Goal: Task Accomplishment & Management: Manage account settings

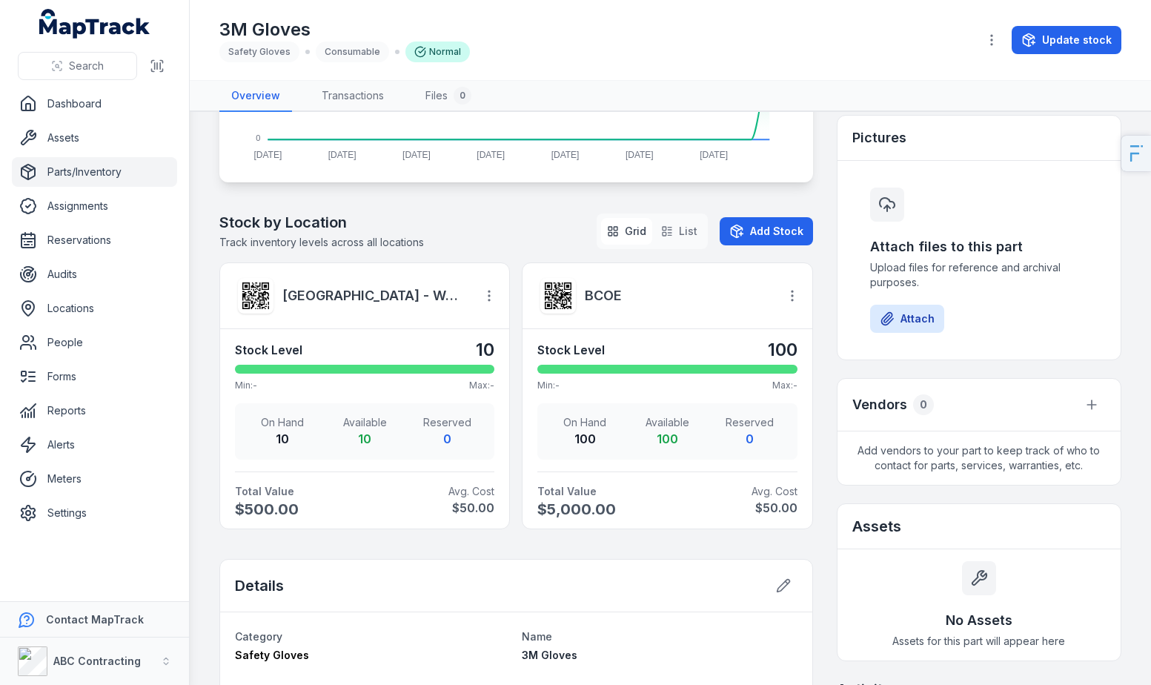
scroll to position [389, 0]
drag, startPoint x: 586, startPoint y: 506, endPoint x: 557, endPoint y: 503, distance: 29.0
click at [557, 503] on span "$5,000.00" at bounding box center [599, 509] width 124 height 21
click at [598, 503] on span "$5,000.00" at bounding box center [599, 509] width 124 height 21
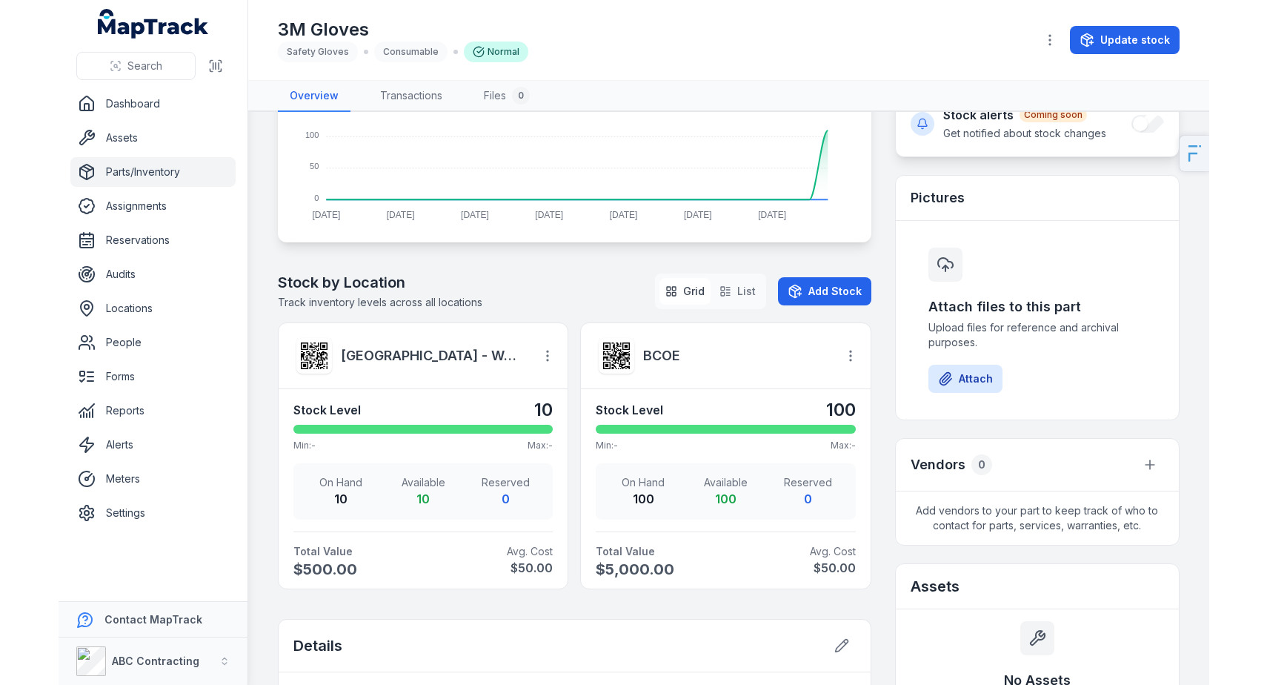
scroll to position [332, 0]
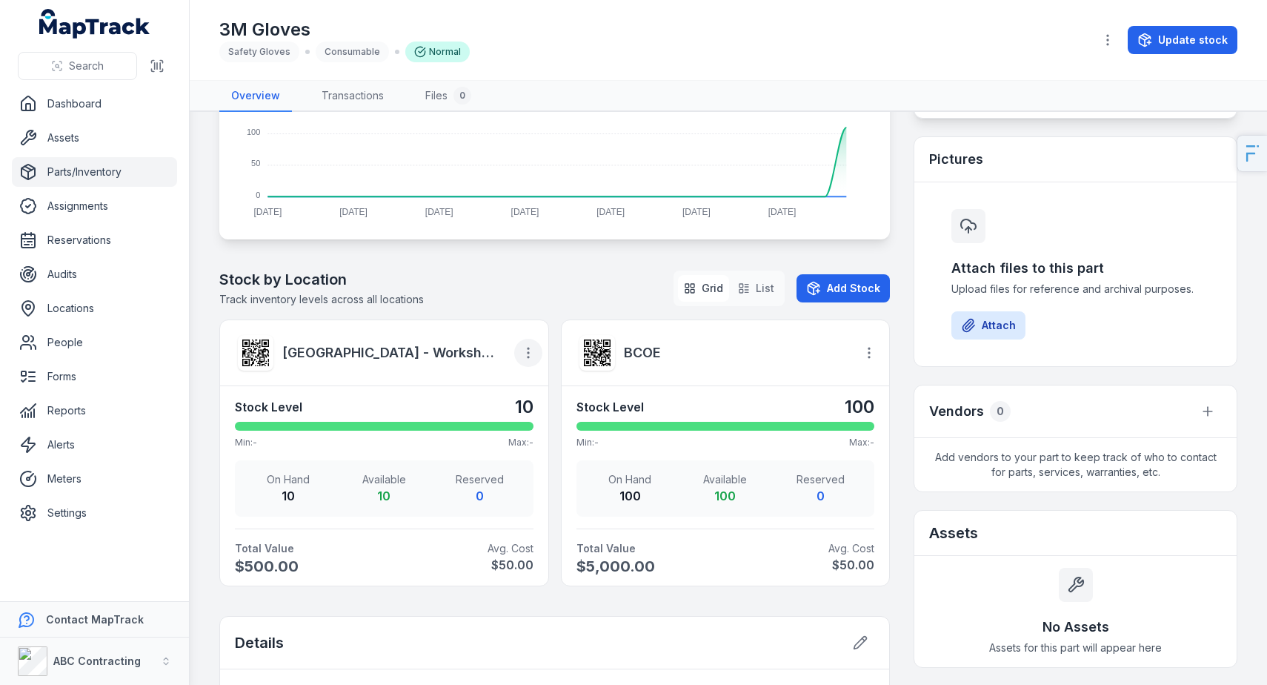
click at [521, 346] on icon "button" at bounding box center [528, 352] width 15 height 15
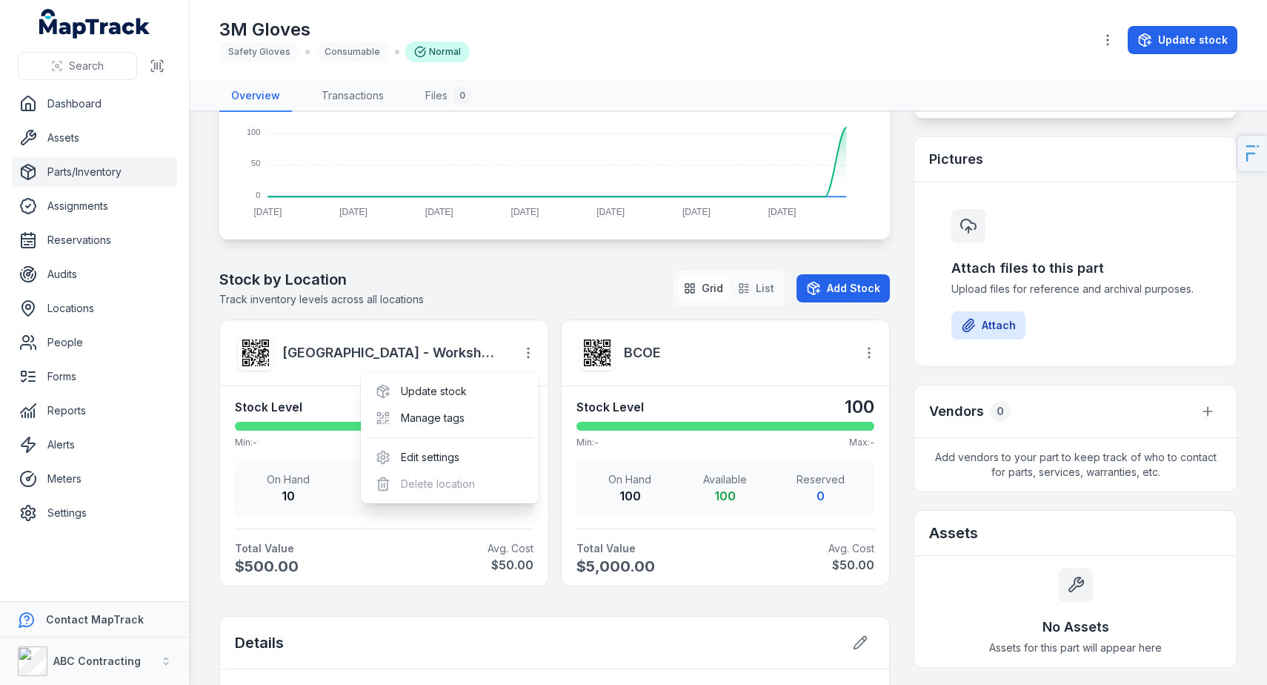
click at [522, 299] on div "Stock by Location Track inventory levels across all locations Grid List Add Sto…" at bounding box center [554, 427] width 670 height 317
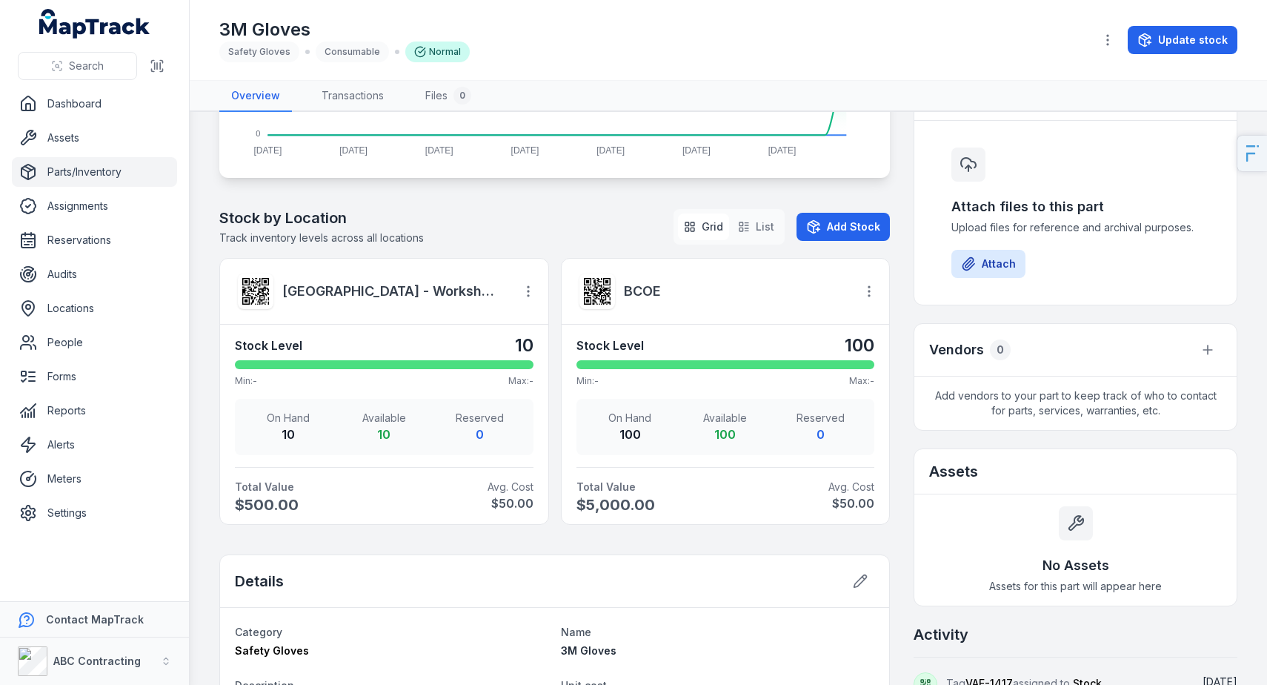
scroll to position [394, 0]
click at [238, 216] on h2 "Stock by Location" at bounding box center [321, 217] width 204 height 21
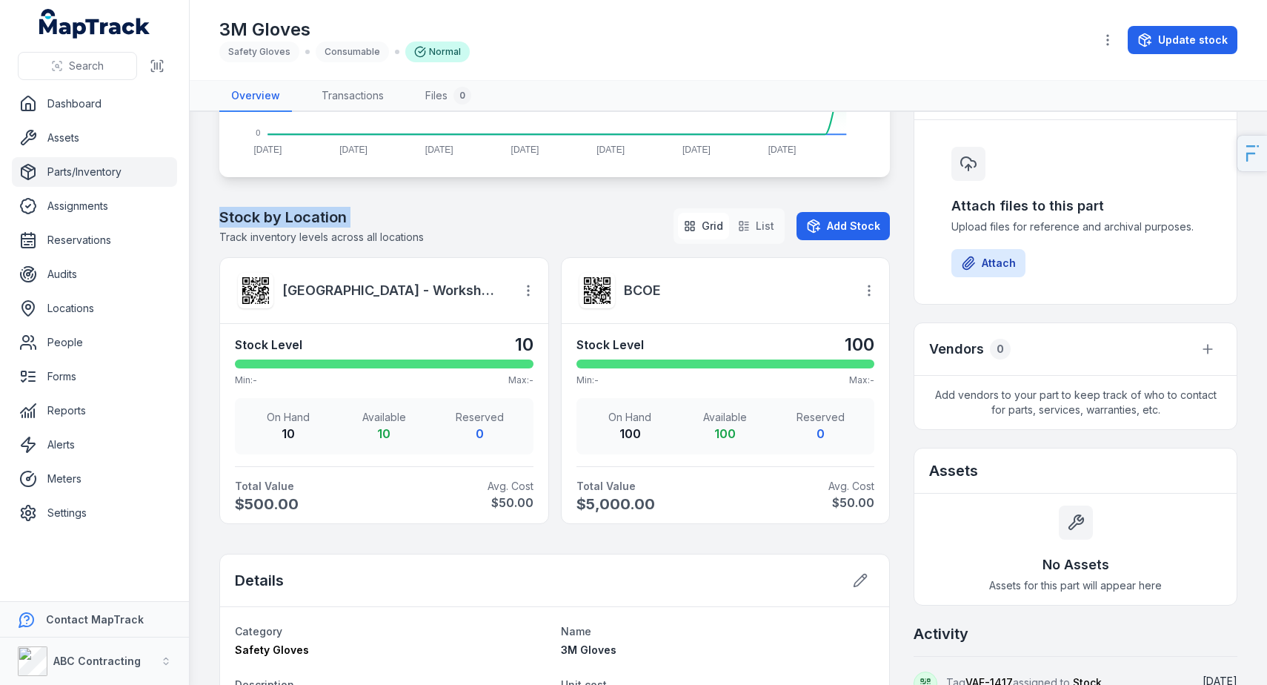
click at [577, 233] on div "Stock by Location Track inventory levels across all locations Grid List Add Sto…" at bounding box center [554, 226] width 670 height 39
click at [391, 239] on span "Track inventory levels across all locations" at bounding box center [321, 236] width 204 height 13
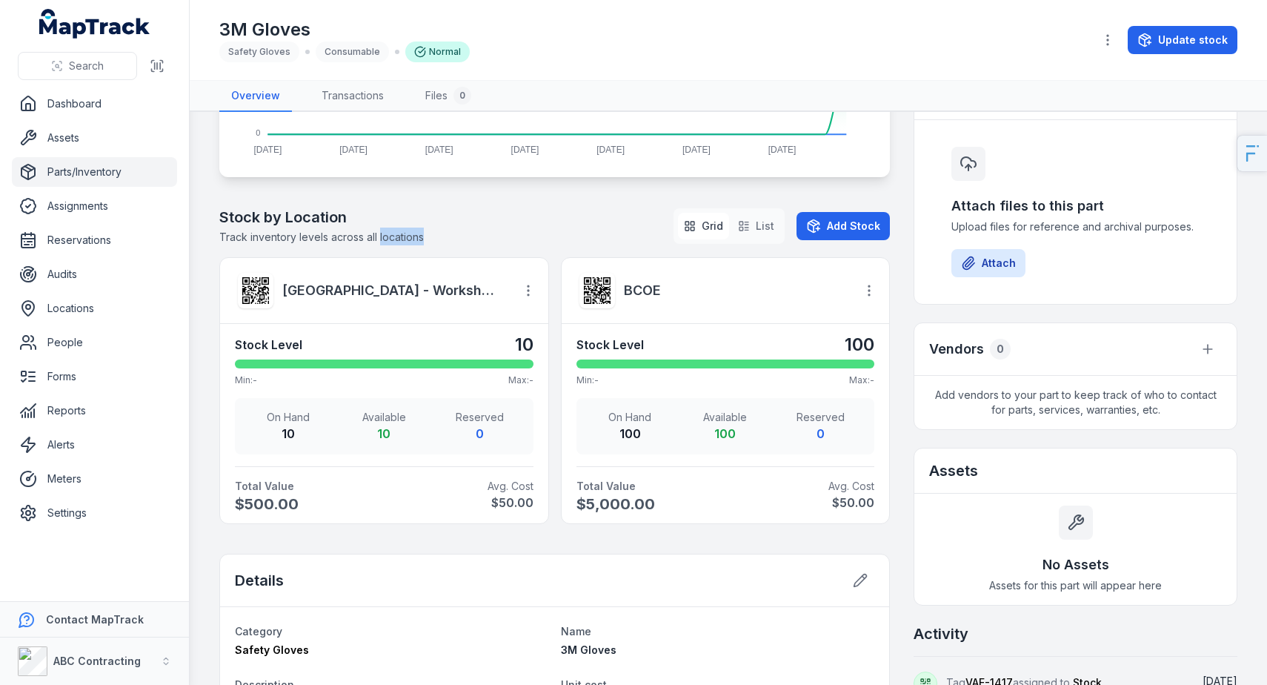
click at [391, 239] on span "Track inventory levels across all locations" at bounding box center [321, 236] width 204 height 13
click at [755, 224] on button "List" at bounding box center [756, 226] width 48 height 27
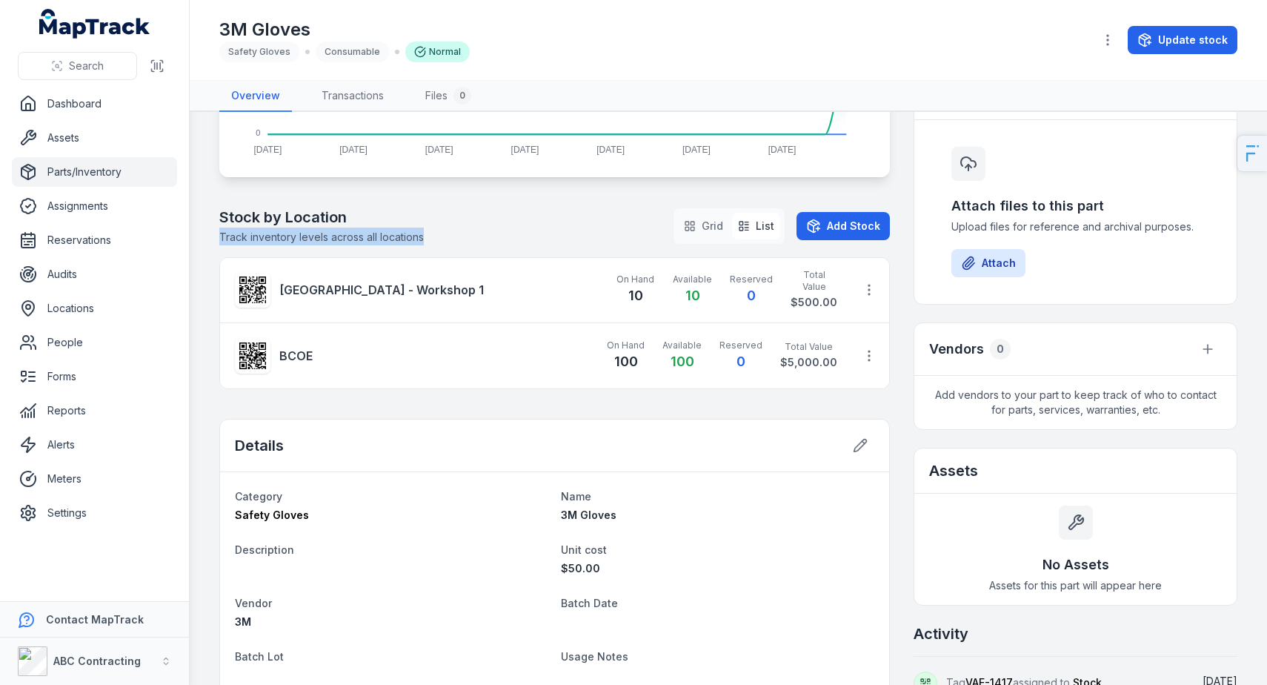
scroll to position [407, 0]
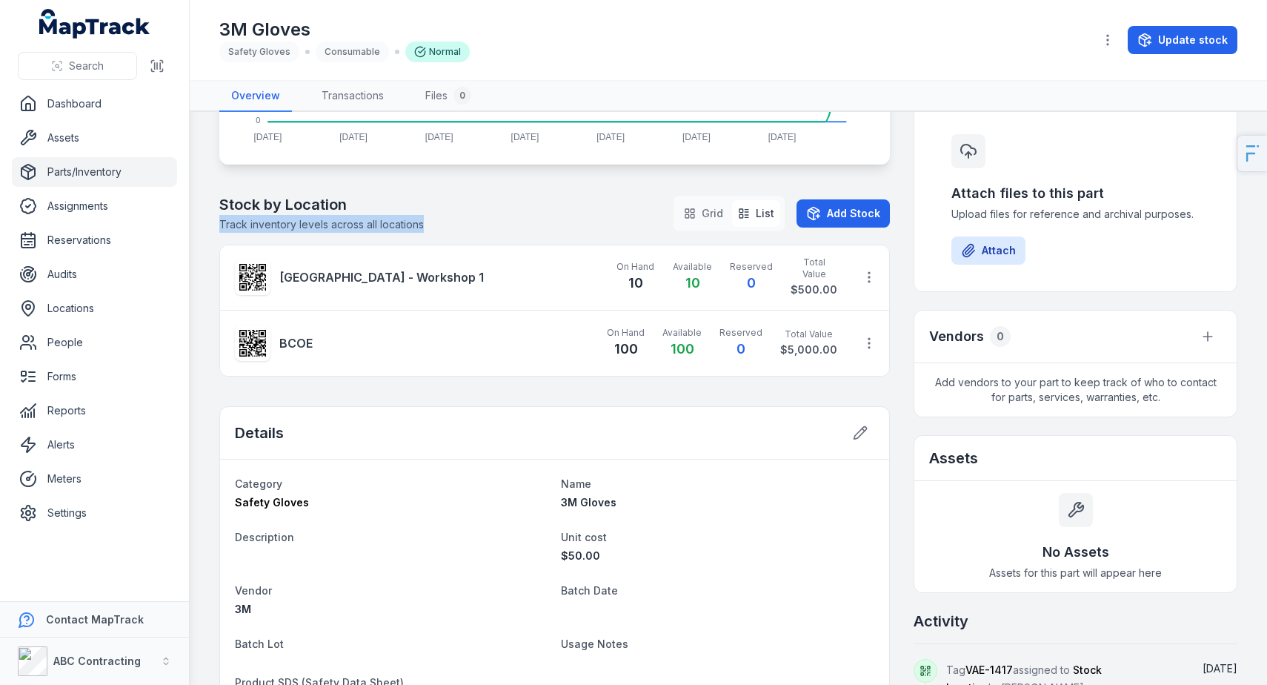
click at [522, 408] on div "Details" at bounding box center [554, 433] width 669 height 53
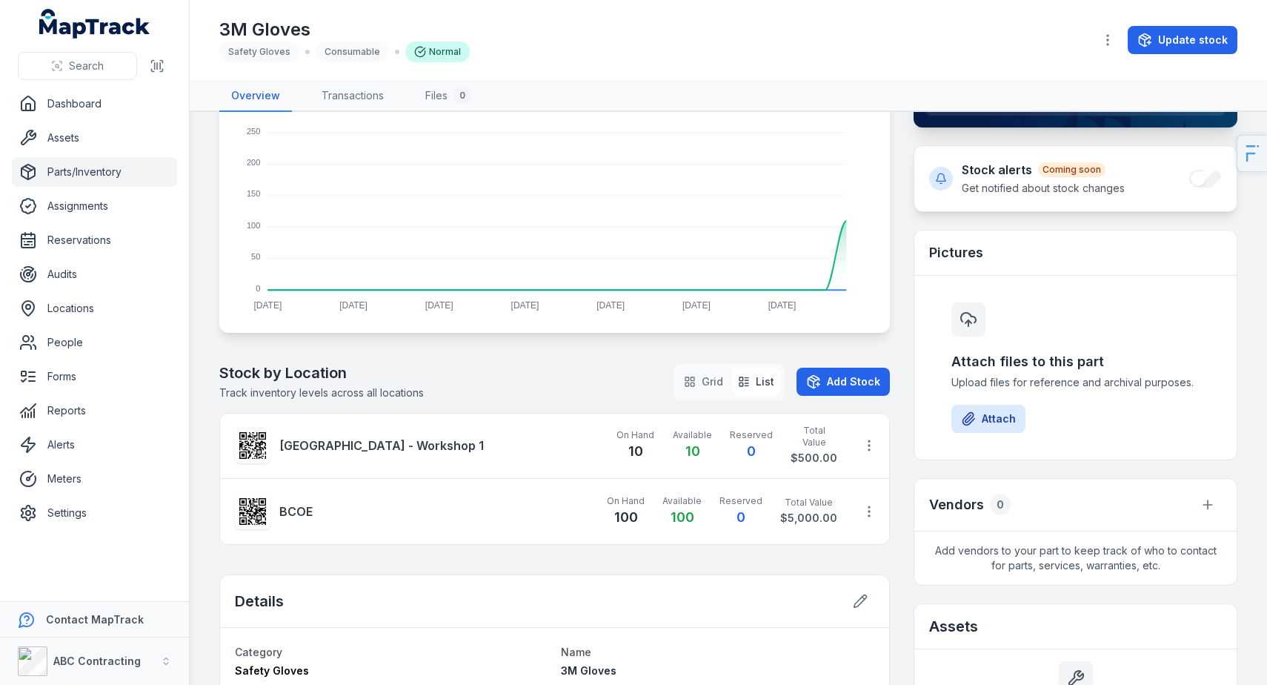
scroll to position [274, 0]
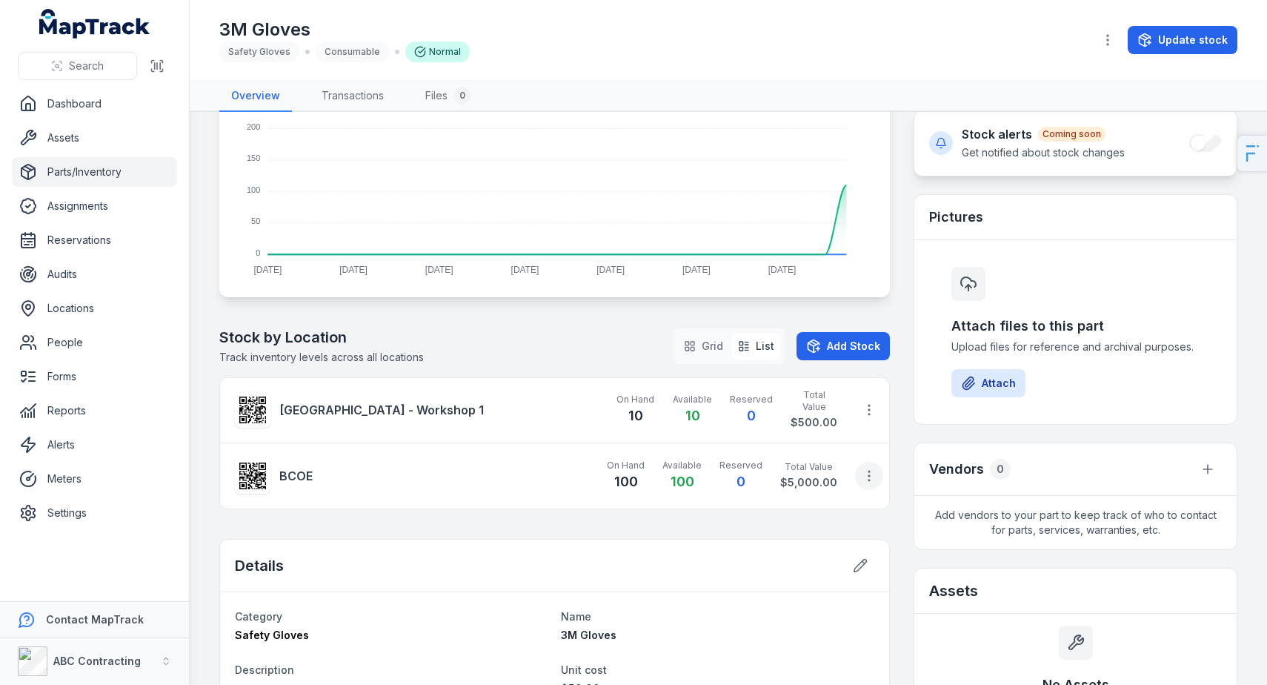
click at [862, 468] on icon "button" at bounding box center [869, 475] width 15 height 15
click at [533, 327] on div "Stock by Location Track inventory levels across all locations Grid List Add Sto…" at bounding box center [554, 418] width 670 height 182
click at [862, 476] on icon "button" at bounding box center [869, 475] width 15 height 15
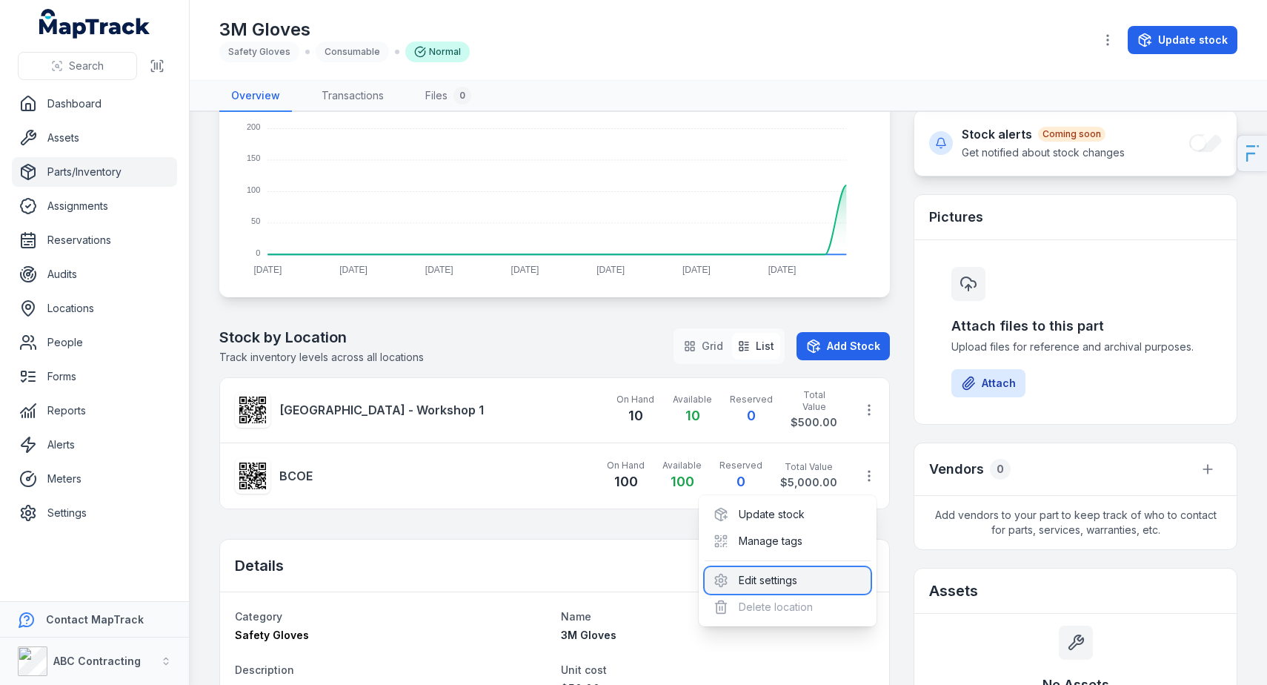
click at [773, 574] on div "Edit settings" at bounding box center [788, 580] width 166 height 27
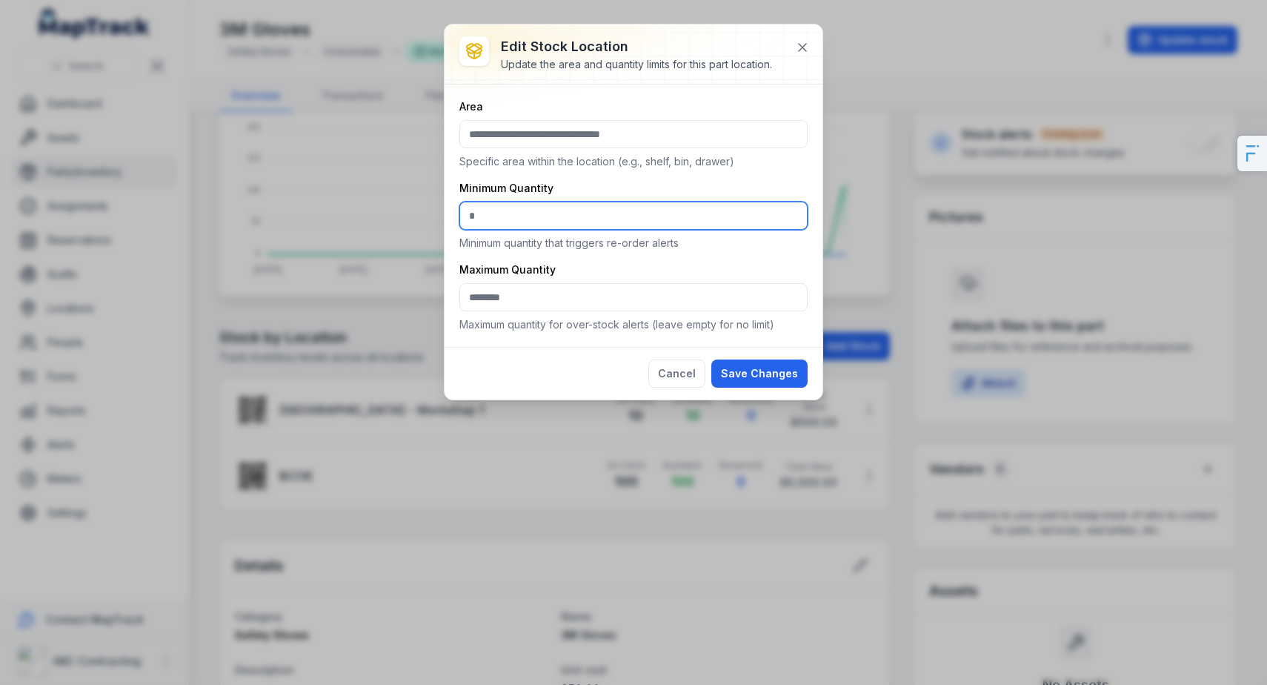
click at [487, 220] on input "*" at bounding box center [633, 216] width 348 height 28
type input "**"
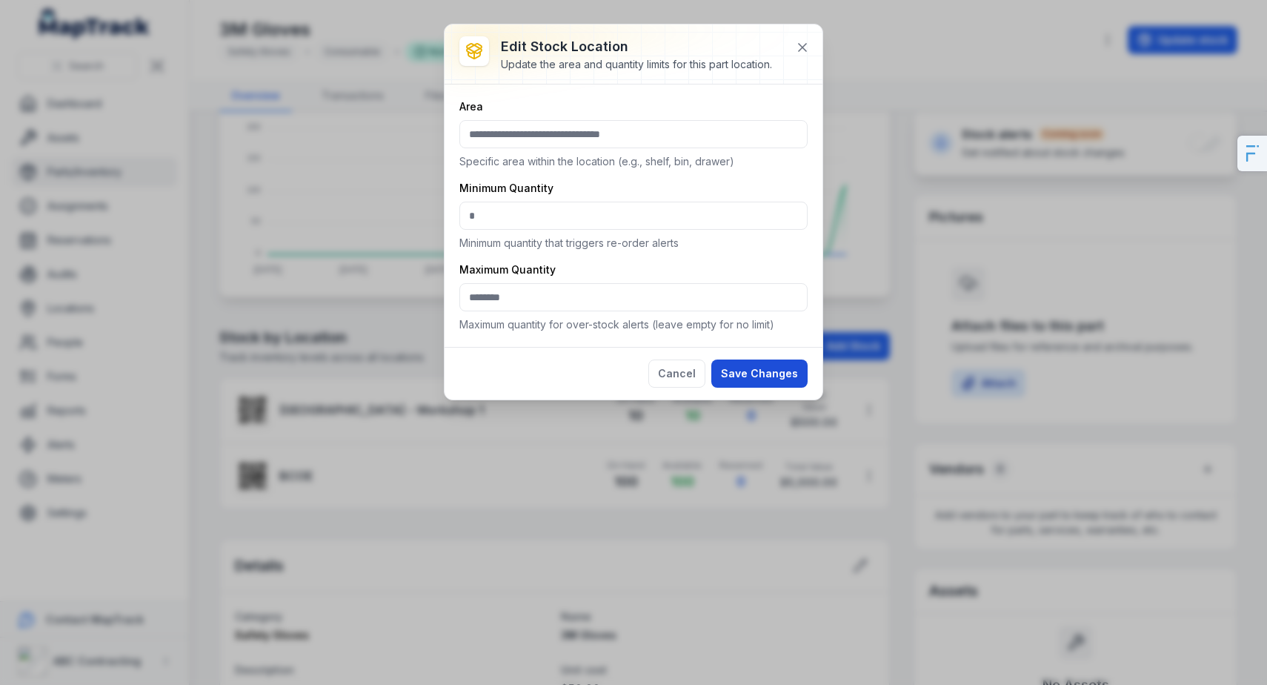
click at [723, 363] on button "Save Changes" at bounding box center [759, 373] width 96 height 28
